Goal: Task Accomplishment & Management: Use online tool/utility

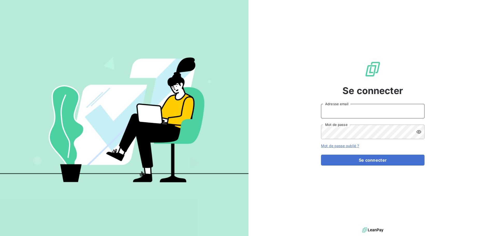
click at [362, 113] on input "Adresse email" at bounding box center [372, 111] width 103 height 14
type input "[PERSON_NAME][EMAIL_ADDRESS][DOMAIN_NAME]"
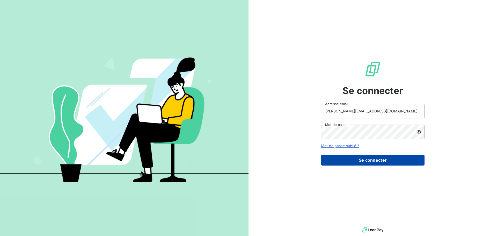
click at [356, 157] on button "Se connecter" at bounding box center [372, 159] width 103 height 11
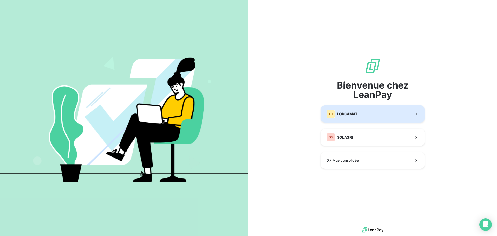
click at [341, 113] on span "LORCAMAT" at bounding box center [347, 113] width 20 height 5
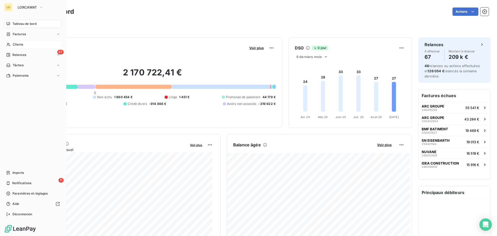
click at [18, 46] on span "Clients" at bounding box center [18, 44] width 10 height 5
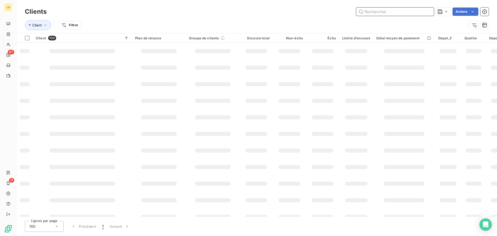
click at [380, 13] on input "text" at bounding box center [395, 11] width 78 height 8
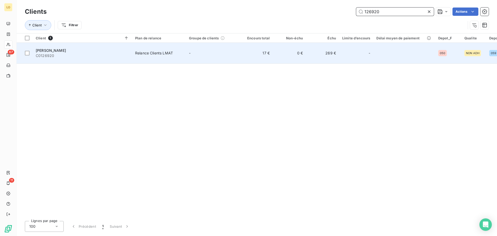
type input "126920"
click at [52, 48] on span "[PERSON_NAME]" at bounding box center [51, 50] width 30 height 4
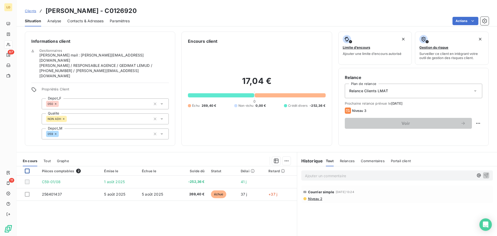
click at [27, 168] on div at bounding box center [27, 170] width 5 height 5
click at [274, 158] on icon "button" at bounding box center [275, 160] width 5 height 5
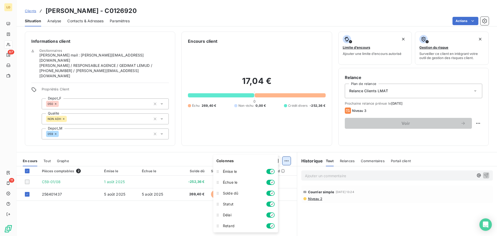
click at [284, 152] on html "LO 67 11 Clients SILLY BERNARD - C0126920 Situation Analyse Contacts & Adresses…" at bounding box center [248, 118] width 497 height 236
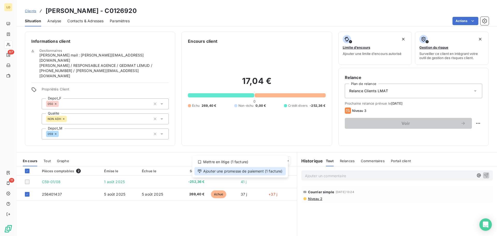
click at [256, 170] on div "Ajouter une promesse de paiement (1 facture)" at bounding box center [239, 171] width 91 height 8
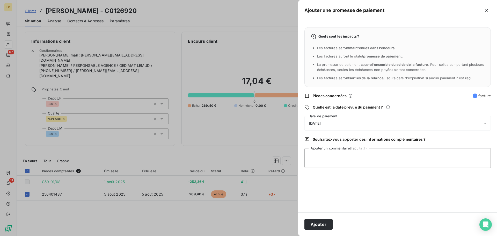
click at [320, 122] on span "[DATE]" at bounding box center [315, 123] width 12 height 4
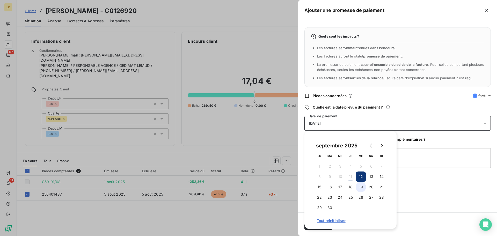
click at [361, 187] on button "19" at bounding box center [360, 187] width 10 height 10
click at [318, 197] on button "22" at bounding box center [319, 197] width 10 height 10
click at [417, 162] on textarea "Ajouter un commentaire (facultatif)" at bounding box center [397, 158] width 186 height 20
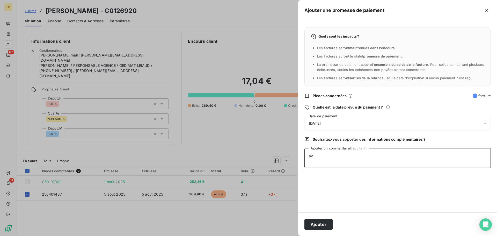
type textarea "a"
type textarea "retour entretien non fait. envie mail magasin [DATE]"
click at [322, 224] on button "Ajouter" at bounding box center [318, 224] width 28 height 11
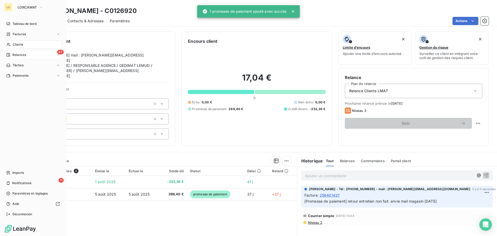
click at [19, 53] on span "Relances" at bounding box center [19, 54] width 14 height 5
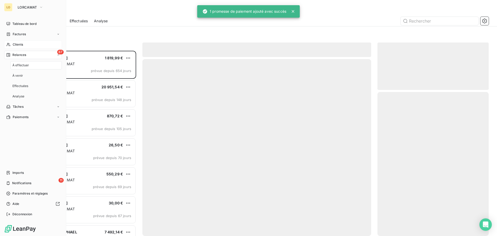
scroll to position [181, 107]
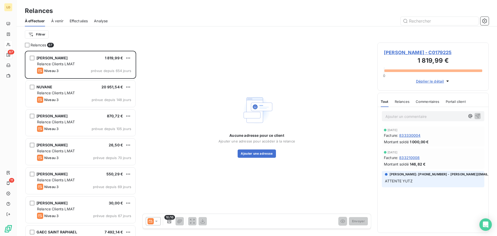
click at [82, 21] on span "Effectuées" at bounding box center [79, 20] width 18 height 5
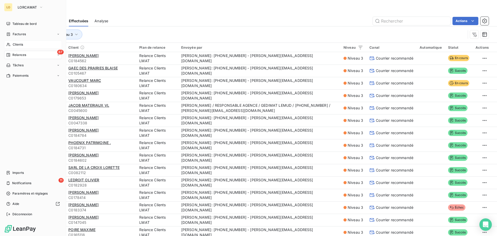
click at [9, 7] on div "LO" at bounding box center [8, 7] width 8 height 8
click at [41, 7] on icon "button" at bounding box center [41, 7] width 2 height 1
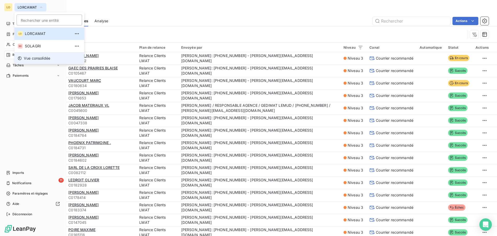
click at [29, 60] on span "Vue consolidée" at bounding box center [37, 58] width 26 height 5
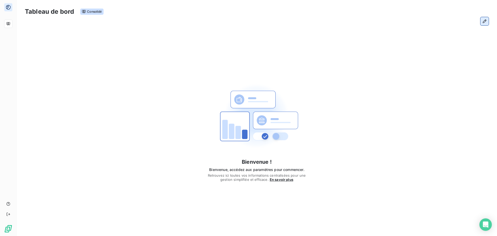
click at [486, 21] on icon "button" at bounding box center [484, 21] width 5 height 5
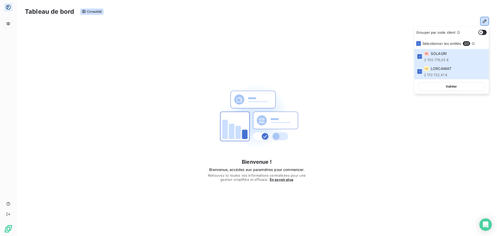
click at [432, 79] on div "Valider" at bounding box center [451, 86] width 74 height 15
click at [432, 83] on button "Valider" at bounding box center [451, 86] width 66 height 8
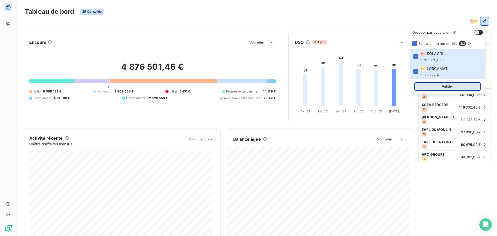
click at [444, 89] on button "Valider" at bounding box center [447, 86] width 66 height 8
